Goal: Entertainment & Leisure: Consume media (video, audio)

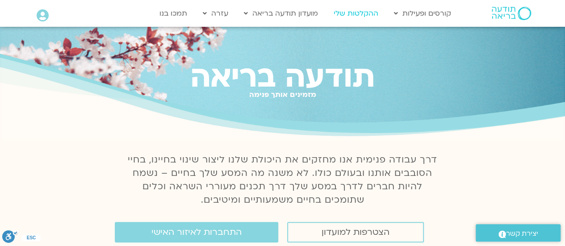
click at [372, 14] on link "ההקלטות שלי" at bounding box center [356, 13] width 54 height 17
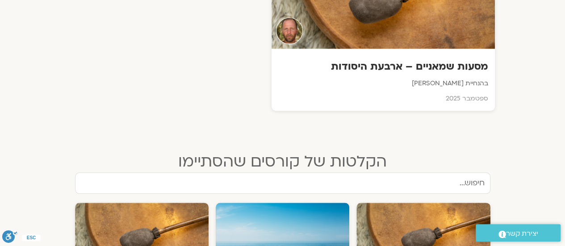
scroll to position [393, 0]
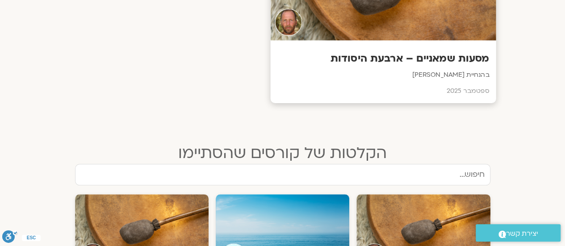
click at [441, 58] on h3 "מסעות שמאניים – ארבעת היסודות" at bounding box center [383, 59] width 212 height 14
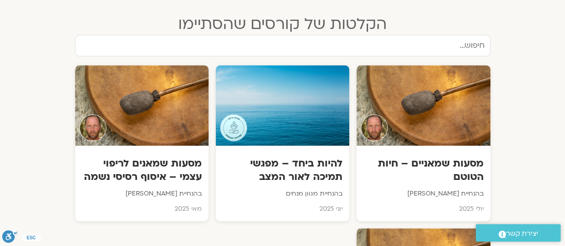
scroll to position [526, 0]
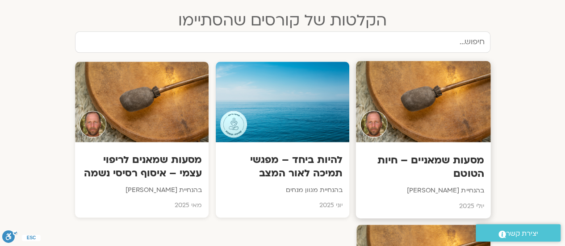
click at [416, 165] on h3 "מסעות שמאניים – חיות הטוטם" at bounding box center [424, 167] width 122 height 27
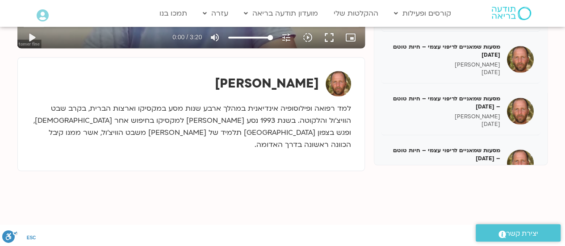
scroll to position [99, 0]
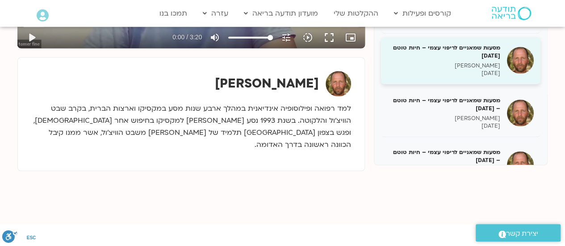
click at [476, 48] on h5 "מסעות שמאניים לריפוי עצמי – חיות טוטם [DATE]" at bounding box center [444, 52] width 113 height 16
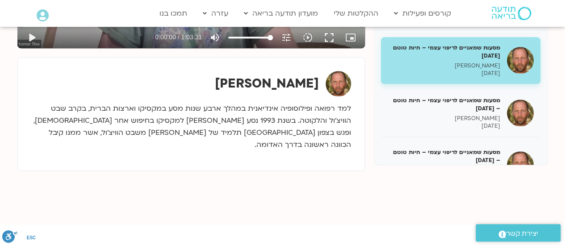
click at [422, 53] on h5 "מסעות שמאניים לריפוי עצמי – חיות טוטם [DATE]" at bounding box center [444, 52] width 113 height 16
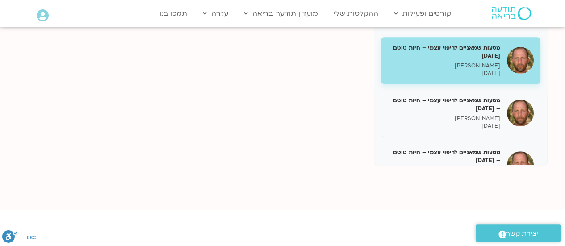
click at [422, 53] on h5 "מסעות שמאניים לריפוי עצמי – חיות טוטם [DATE]" at bounding box center [444, 52] width 113 height 16
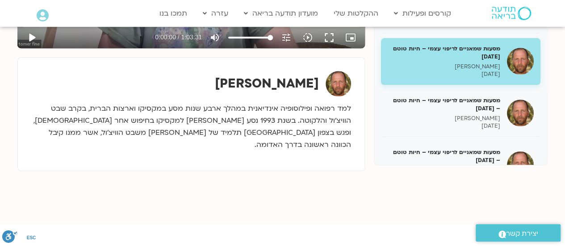
click at [34, 36] on button "play_arrow" at bounding box center [31, 37] width 21 height 21
click at [331, 36] on button "fullscreen" at bounding box center [329, 37] width 21 height 21
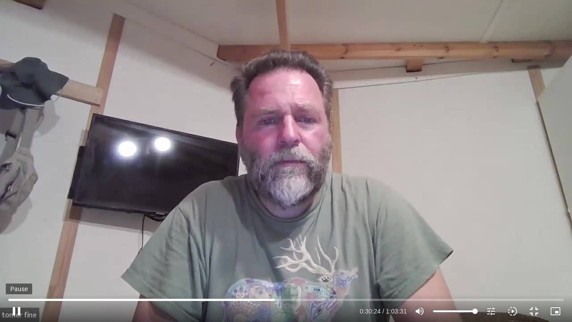
click at [21, 246] on button "pause" at bounding box center [16, 310] width 21 height 21
click at [18, 246] on button "play_arrow" at bounding box center [16, 310] width 21 height 21
click at [14, 246] on button "pause" at bounding box center [16, 310] width 21 height 21
click at [14, 246] on button "play_arrow" at bounding box center [16, 310] width 21 height 21
click at [364, 246] on input "Seek" at bounding box center [285, 299] width 555 height 5
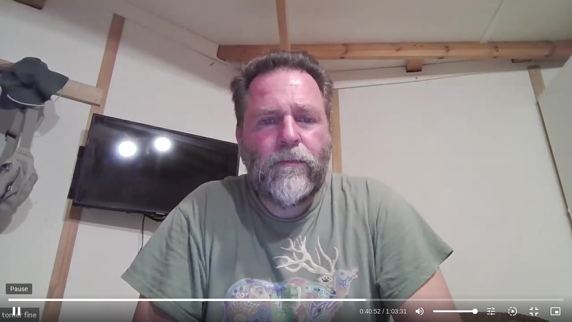
click at [19, 246] on button "pause" at bounding box center [16, 310] width 21 height 21
click at [353, 246] on div at bounding box center [192, 310] width 330 height 21
click at [363, 246] on input "Seek" at bounding box center [285, 299] width 555 height 5
click at [26, 246] on button "play_arrow" at bounding box center [16, 310] width 21 height 21
click at [363, 246] on input "Seek" at bounding box center [285, 299] width 555 height 5
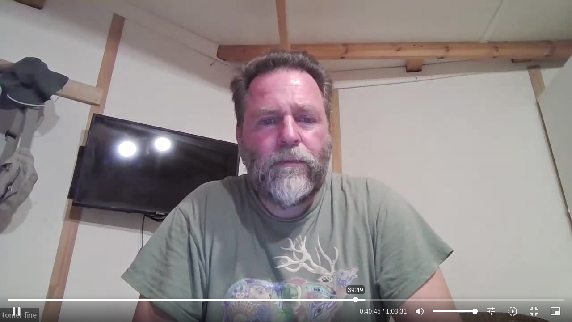
click at [356, 246] on input "Seek" at bounding box center [285, 299] width 555 height 5
click at [12, 246] on button "pause" at bounding box center [16, 310] width 21 height 21
click at [17, 246] on button "play_arrow" at bounding box center [16, 310] width 21 height 21
click at [511, 246] on input "Seek" at bounding box center [285, 299] width 555 height 5
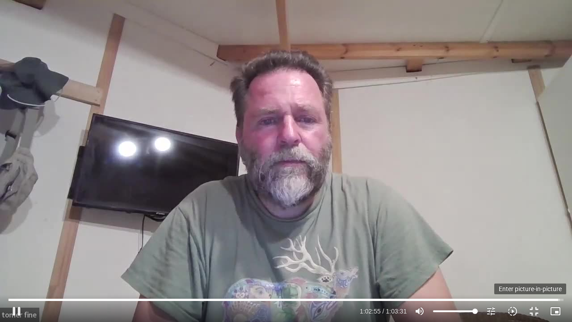
click at [552, 246] on icon "picture_in_picture_alt" at bounding box center [555, 311] width 11 height 11
type input "3775.603309"
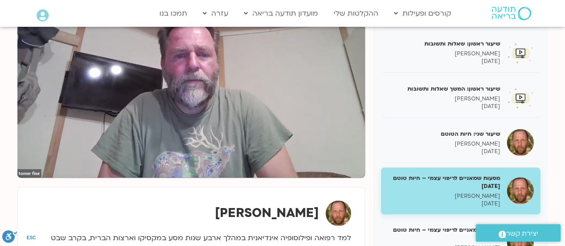
scroll to position [160, 0]
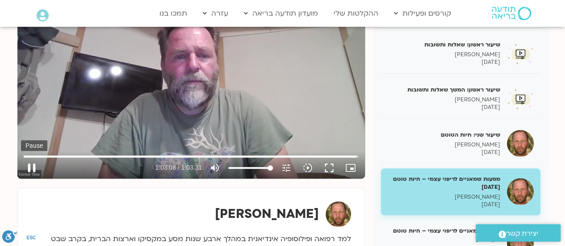
click at [31, 169] on button "pause" at bounding box center [31, 167] width 21 height 21
type input "3788.60111"
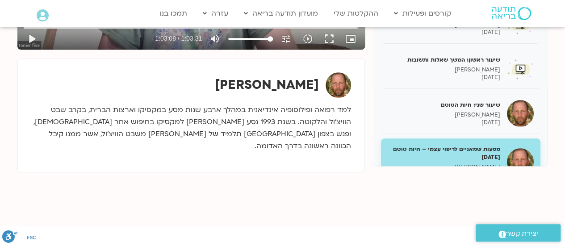
scroll to position [291, 0]
